Goal: Task Accomplishment & Management: Complete application form

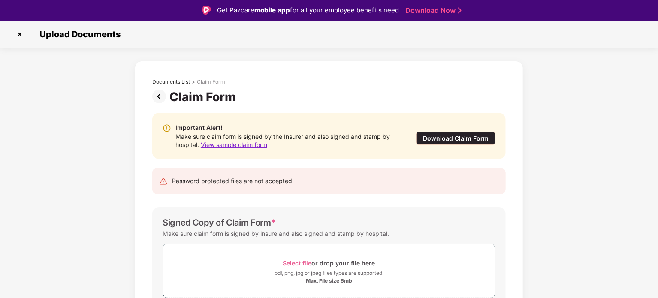
scroll to position [41, 0]
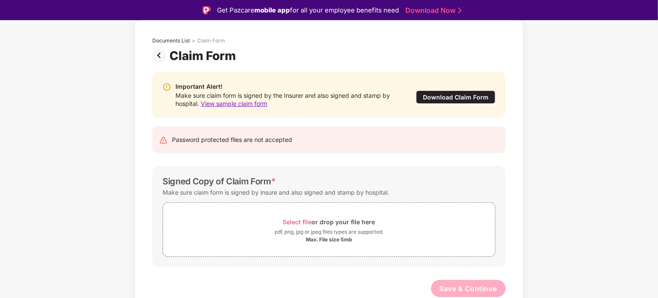
click at [159, 57] on img at bounding box center [160, 55] width 17 height 14
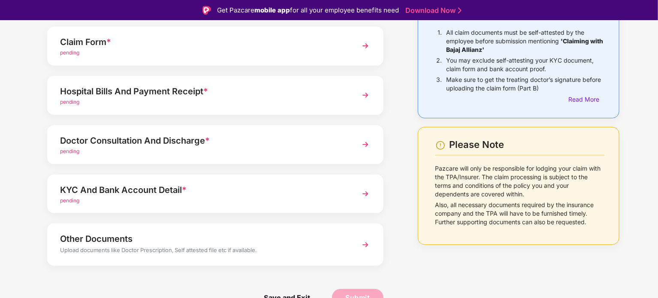
scroll to position [0, 0]
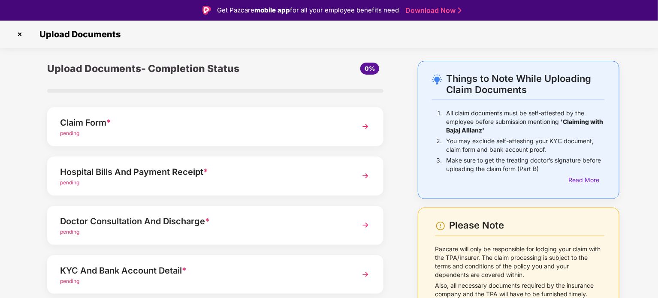
click at [367, 129] on img at bounding box center [365, 126] width 15 height 15
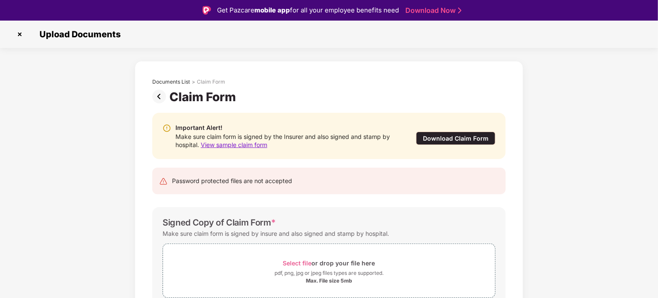
click at [253, 145] on span "View sample claim form" at bounding box center [234, 144] width 66 height 7
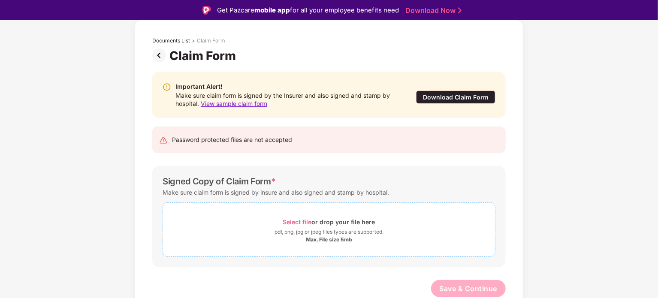
click at [289, 221] on span "Select file" at bounding box center [297, 221] width 29 height 7
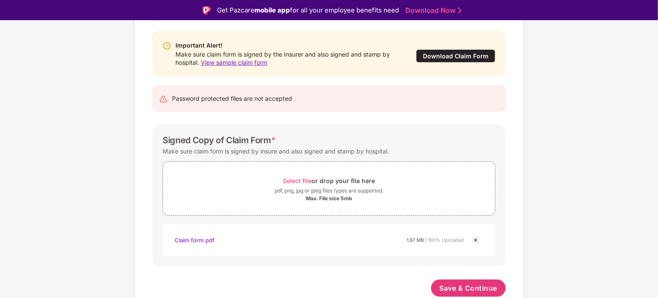
scroll to position [82, 0]
click at [466, 289] on span "Save & Continue" at bounding box center [468, 288] width 58 height 9
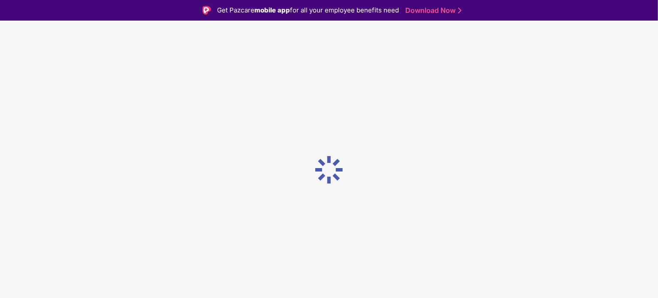
scroll to position [0, 0]
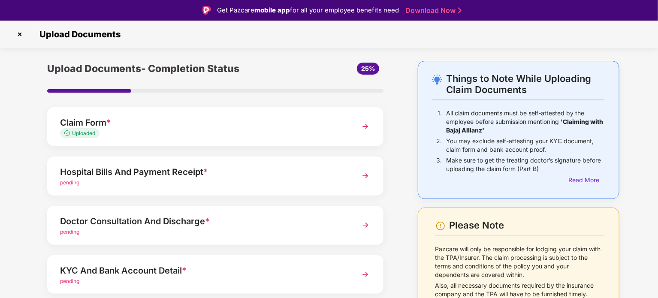
click at [368, 174] on img at bounding box center [365, 175] width 15 height 15
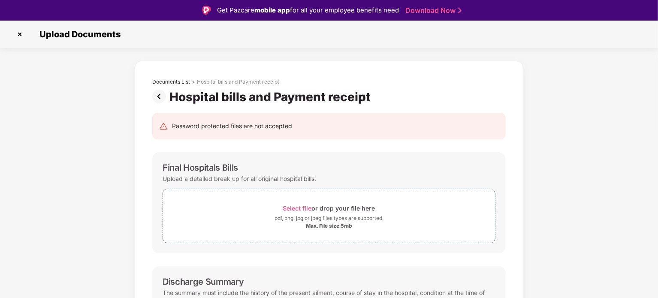
click at [159, 95] on img at bounding box center [160, 97] width 17 height 14
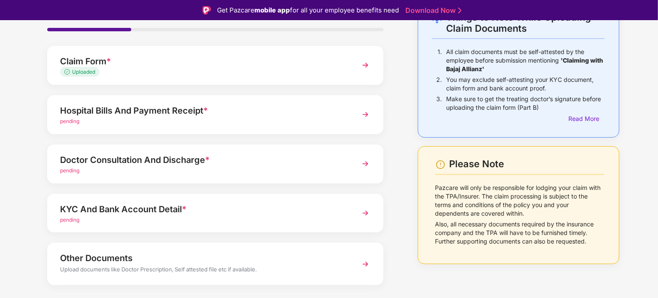
scroll to position [63, 0]
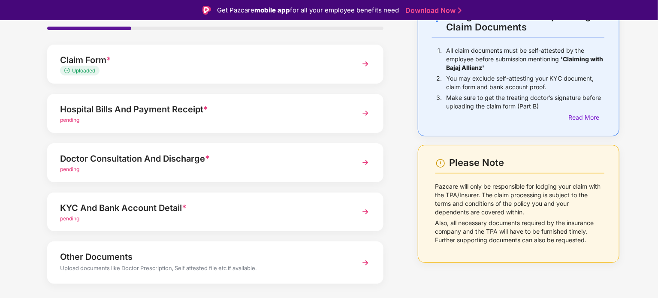
click at [365, 111] on img at bounding box center [365, 112] width 15 height 15
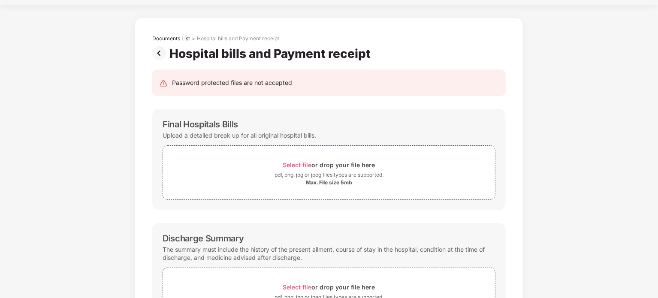
scroll to position [0, 0]
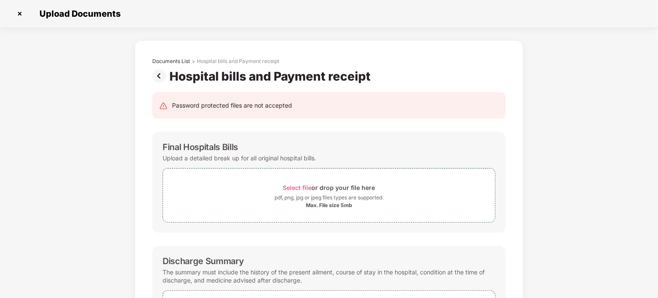
click at [159, 74] on img at bounding box center [160, 76] width 17 height 14
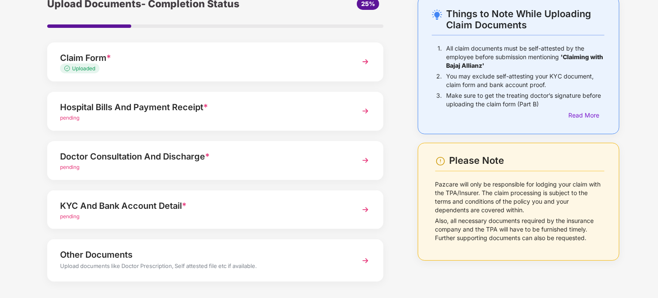
scroll to position [41, 0]
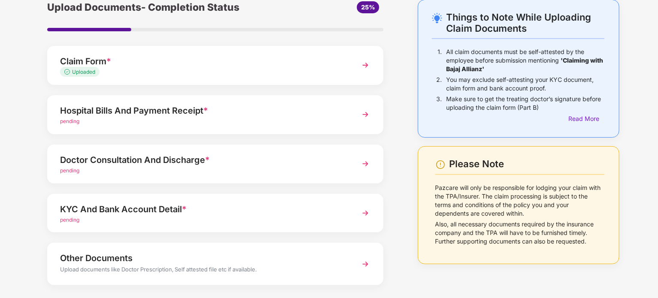
click at [367, 166] on img at bounding box center [365, 163] width 15 height 15
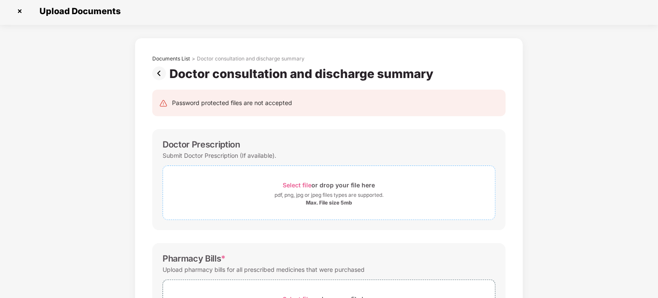
scroll to position [0, 0]
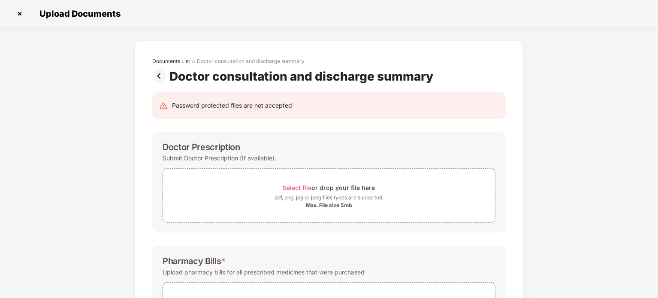
click at [161, 76] on img at bounding box center [160, 76] width 17 height 14
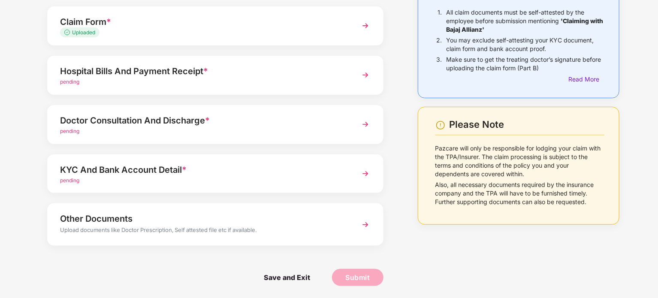
scroll to position [81, 0]
click at [367, 72] on img at bounding box center [365, 74] width 15 height 15
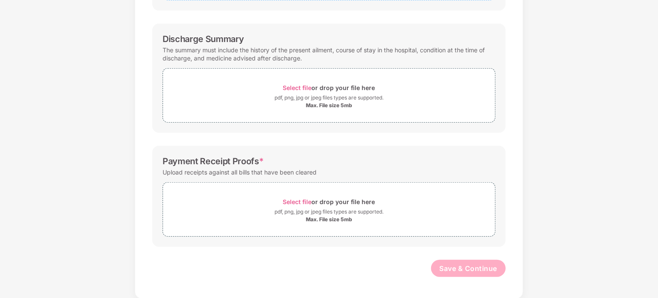
scroll to position [166, 0]
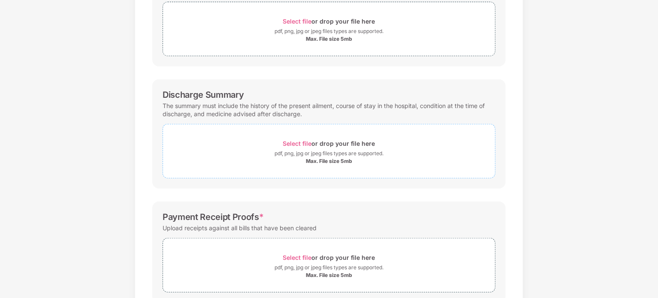
click at [301, 140] on span "Select file" at bounding box center [297, 143] width 29 height 7
click at [292, 143] on span "Select file" at bounding box center [297, 143] width 29 height 7
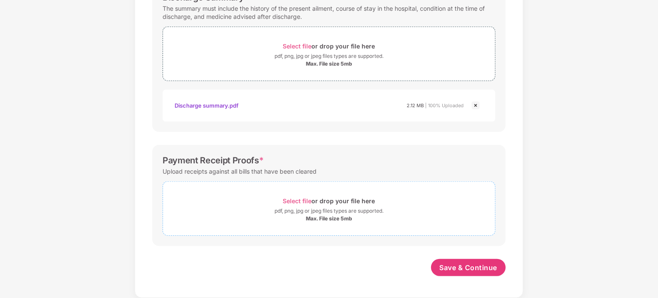
scroll to position [263, 0]
click at [300, 199] on span "Select file" at bounding box center [297, 201] width 29 height 7
click at [302, 207] on div "pdf, png, jpg or jpeg files types are supported." at bounding box center [328, 211] width 109 height 9
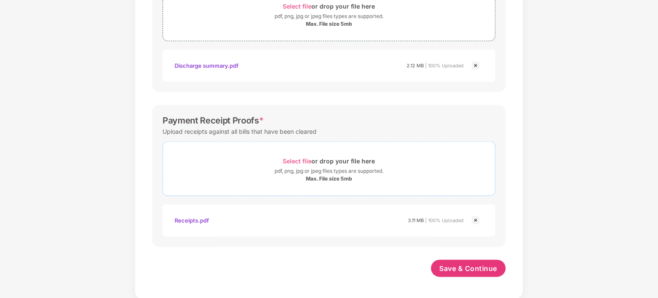
scroll to position [304, 0]
click at [479, 265] on span "Save & Continue" at bounding box center [468, 268] width 58 height 9
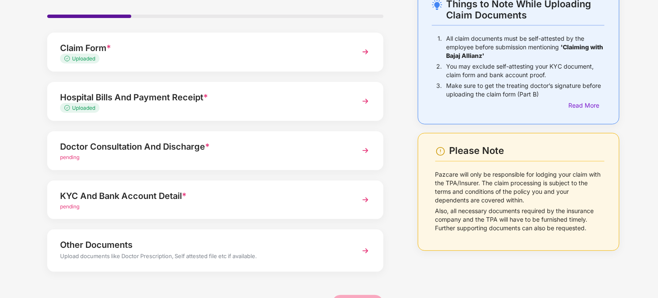
scroll to position [54, 0]
click at [365, 151] on img at bounding box center [365, 149] width 15 height 15
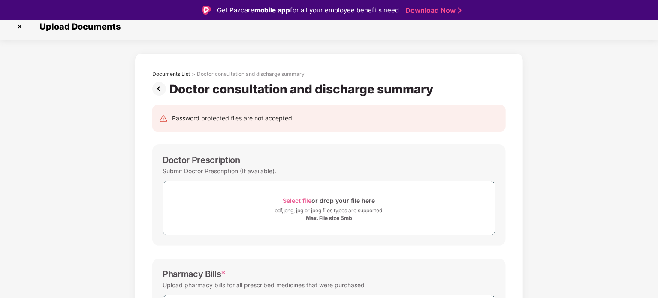
scroll to position [7, 0]
click at [310, 202] on span "Select file" at bounding box center [297, 200] width 29 height 7
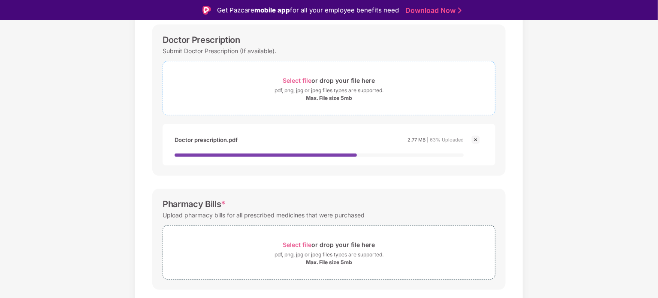
scroll to position [132, 0]
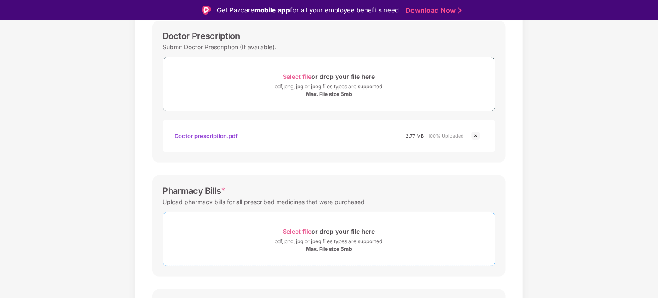
click at [301, 230] on span "Select file" at bounding box center [297, 231] width 29 height 7
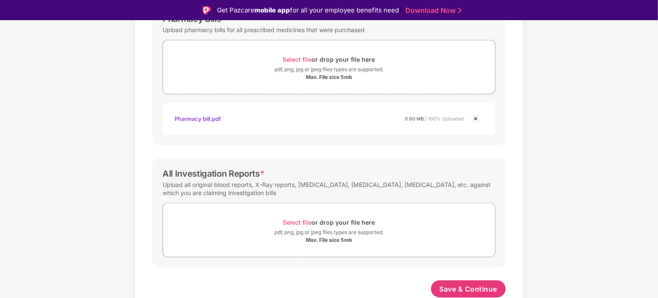
scroll to position [304, 0]
click at [299, 221] on span "Select file" at bounding box center [297, 222] width 29 height 7
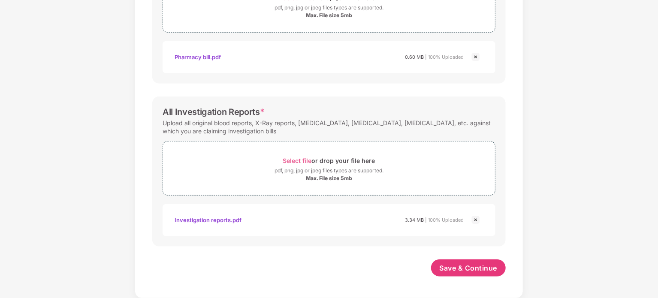
scroll to position [344, 0]
click at [458, 267] on span "Save & Continue" at bounding box center [468, 268] width 58 height 9
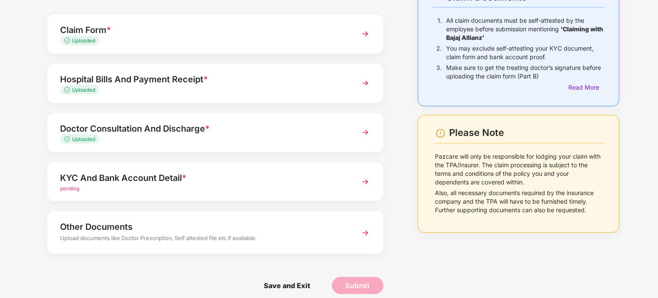
scroll to position [81, 0]
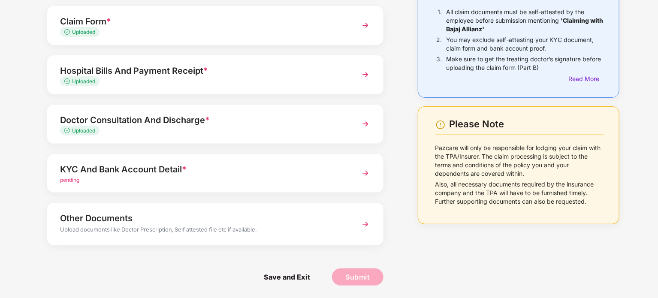
click at [363, 173] on img at bounding box center [365, 172] width 15 height 15
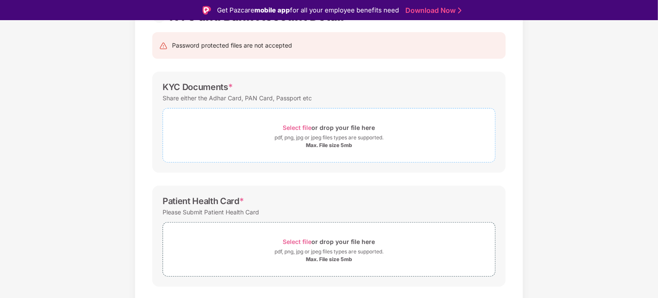
click at [298, 127] on span "Select file" at bounding box center [297, 127] width 29 height 7
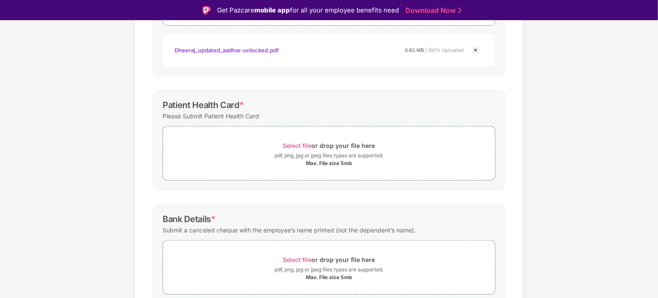
scroll to position [233, 0]
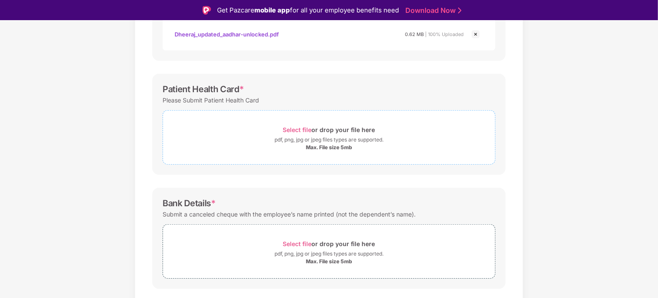
click at [292, 133] on div "Select file or drop your file here" at bounding box center [329, 130] width 92 height 12
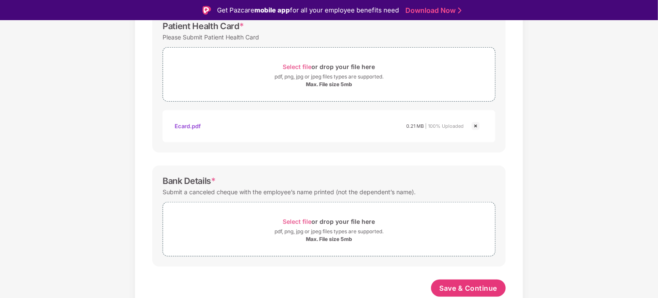
scroll to position [295, 0]
click at [305, 210] on span "Select file or drop your file here pdf, png, jpg or jpeg files types are suppor…" at bounding box center [329, 230] width 332 height 41
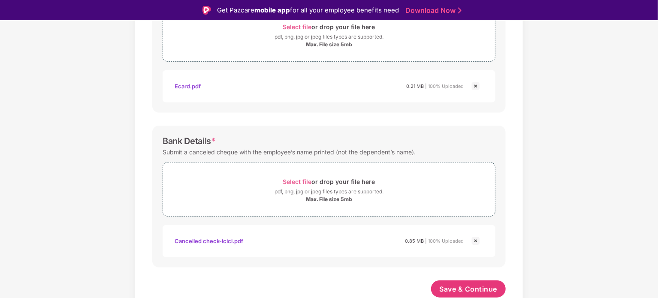
scroll to position [336, 0]
click at [459, 286] on span "Save & Continue" at bounding box center [468, 288] width 58 height 9
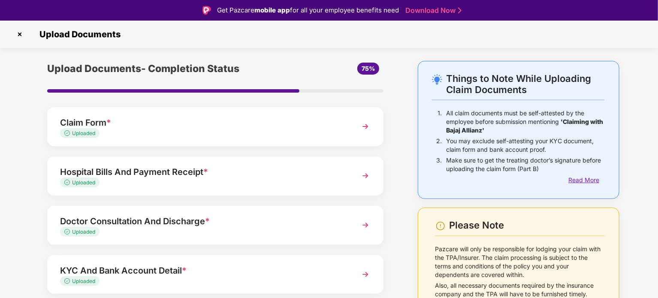
click at [579, 181] on div "Read More" at bounding box center [586, 179] width 36 height 9
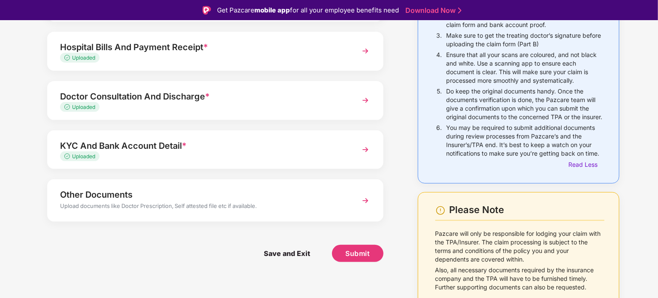
scroll to position [21, 0]
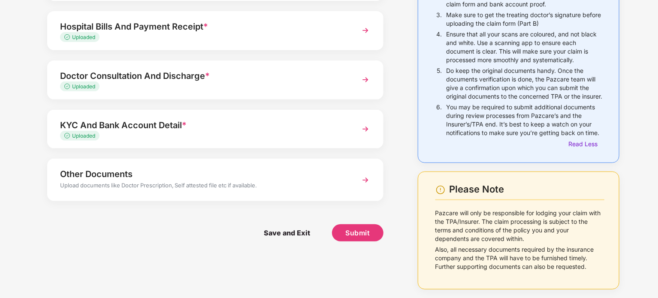
click at [361, 172] on img at bounding box center [365, 179] width 15 height 15
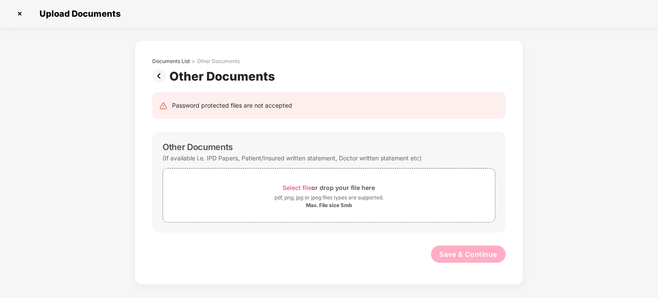
click at [156, 75] on img at bounding box center [160, 76] width 17 height 14
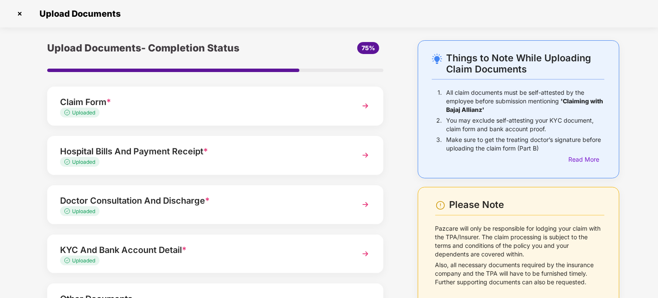
scroll to position [81, 0]
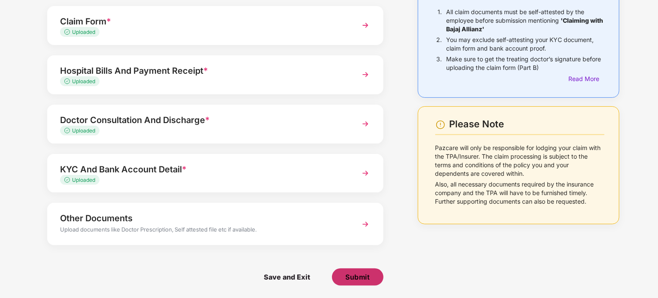
click at [350, 279] on span "Submit" at bounding box center [357, 276] width 24 height 9
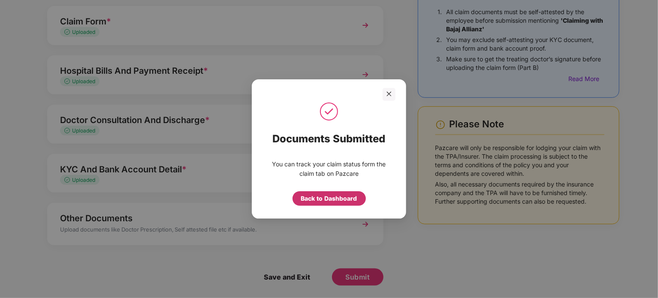
click at [310, 195] on div "Back to Dashboard" at bounding box center [329, 198] width 56 height 9
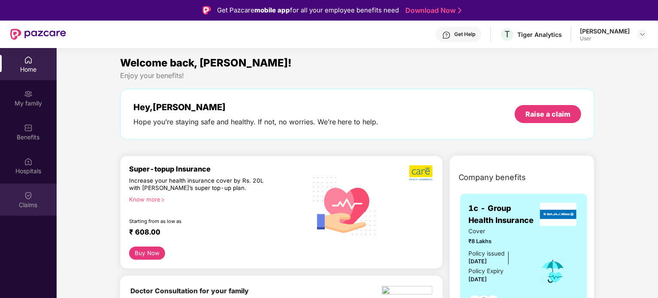
click at [26, 199] on img at bounding box center [28, 195] width 9 height 9
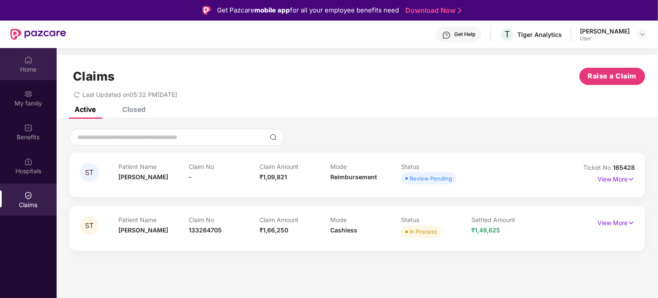
click at [36, 60] on div "Home" at bounding box center [28, 64] width 57 height 32
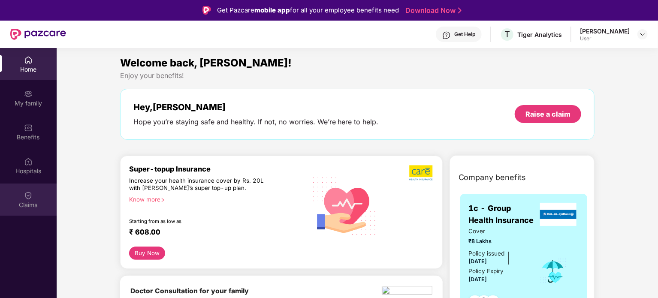
click at [34, 201] on div "Claims" at bounding box center [28, 205] width 57 height 9
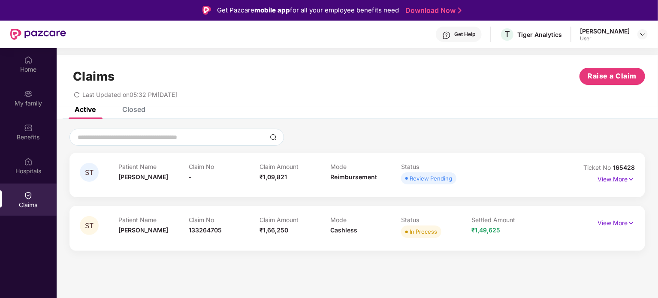
click at [626, 183] on p "View More" at bounding box center [615, 178] width 37 height 12
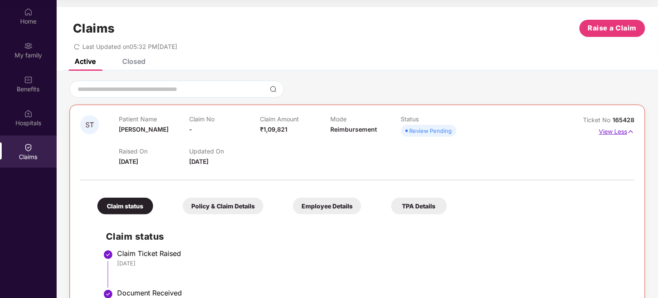
click at [627, 130] on img at bounding box center [630, 131] width 7 height 9
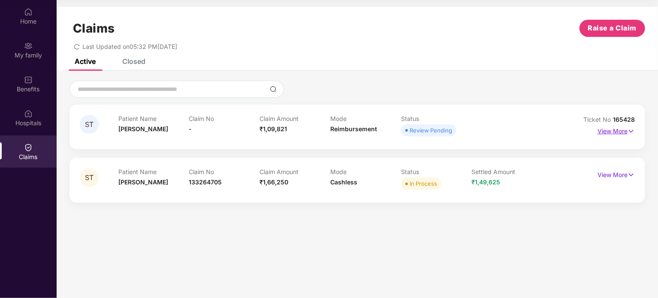
click at [626, 130] on p "View More" at bounding box center [615, 130] width 37 height 12
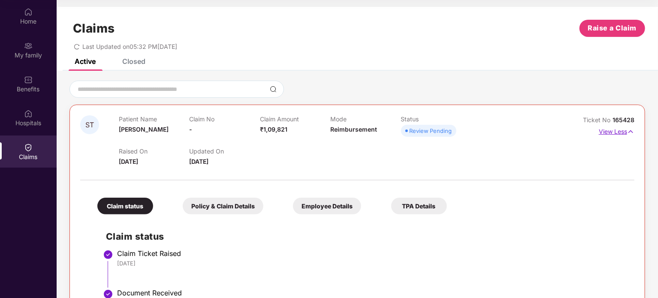
click at [627, 130] on img at bounding box center [630, 131] width 7 height 9
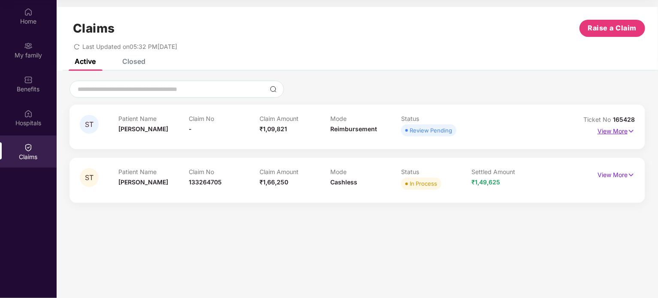
click at [626, 130] on p "View More" at bounding box center [615, 130] width 37 height 12
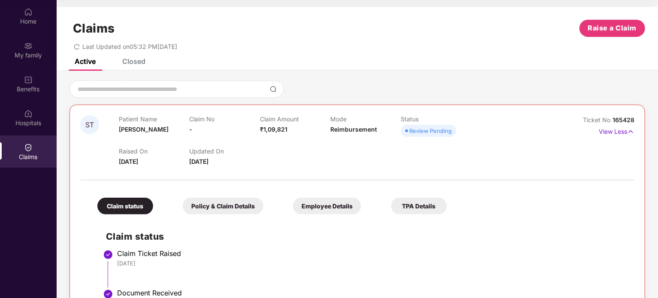
drag, startPoint x: 227, startPoint y: 202, endPoint x: 210, endPoint y: 207, distance: 17.9
drag, startPoint x: 210, startPoint y: 207, endPoint x: 203, endPoint y: 207, distance: 6.9
click at [203, 207] on div "Policy & Claim Details" at bounding box center [223, 206] width 81 height 17
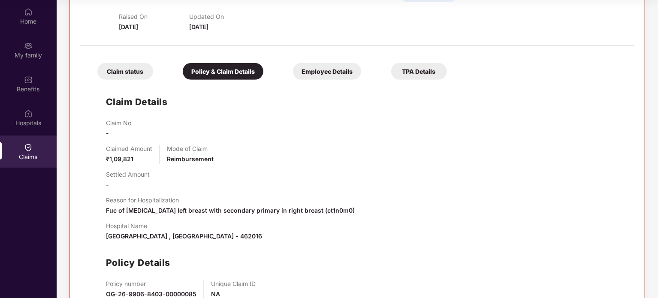
scroll to position [132, 0]
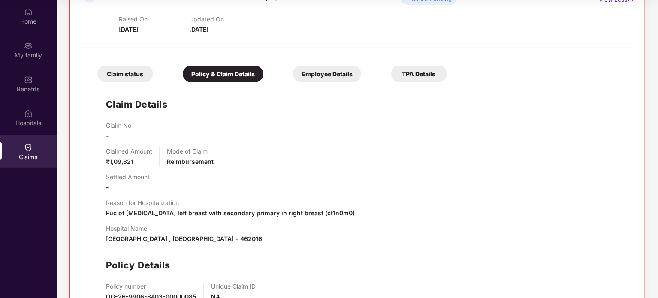
click at [342, 69] on div "Employee Details" at bounding box center [327, 74] width 68 height 17
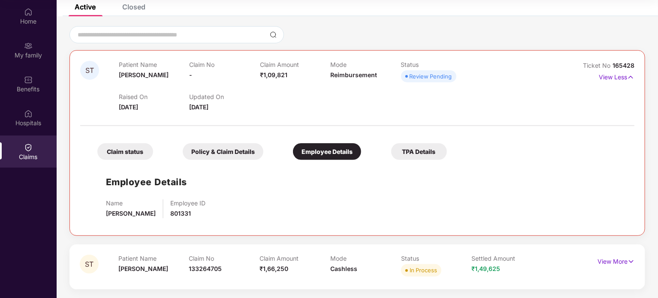
scroll to position [54, 0]
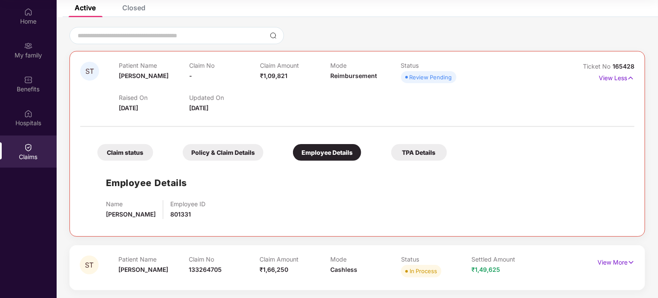
click at [416, 155] on div "TPA Details" at bounding box center [419, 152] width 56 height 17
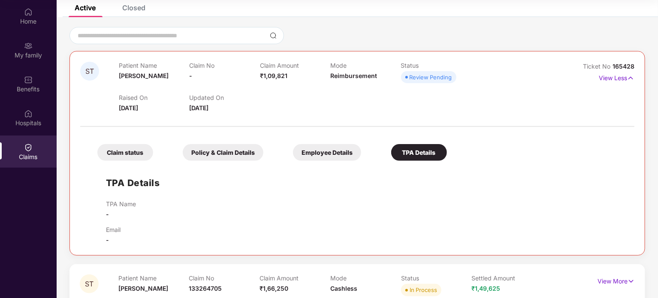
scroll to position [72, 0]
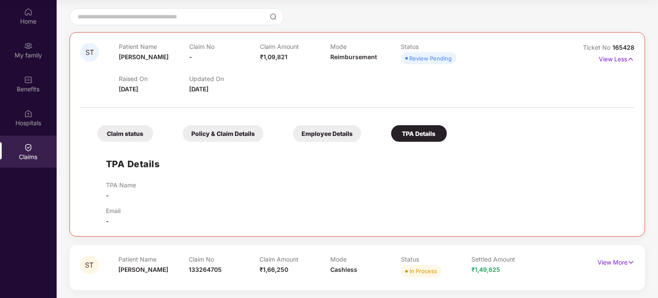
click at [132, 130] on div "Claim status" at bounding box center [125, 133] width 56 height 17
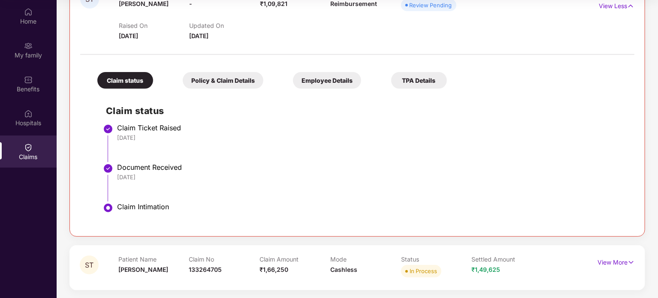
scroll to position [0, 0]
